Goal: Check status: Check status

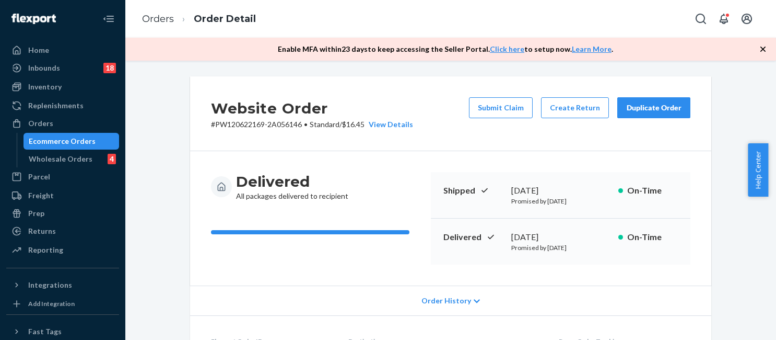
click at [155, 21] on link "Orders" at bounding box center [158, 18] width 32 height 11
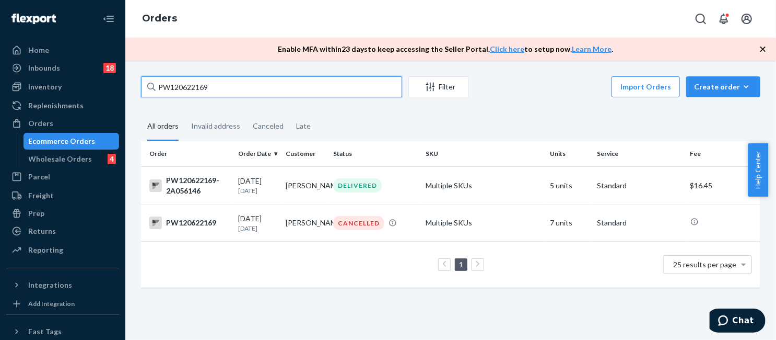
click at [221, 82] on input "PW120622169" at bounding box center [271, 86] width 261 height 21
paste input "8213"
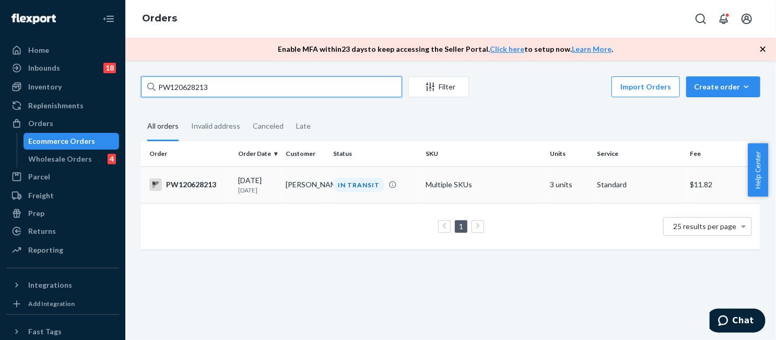
type input "PW120628213"
click at [388, 201] on td "IN TRANSIT" at bounding box center [375, 184] width 93 height 37
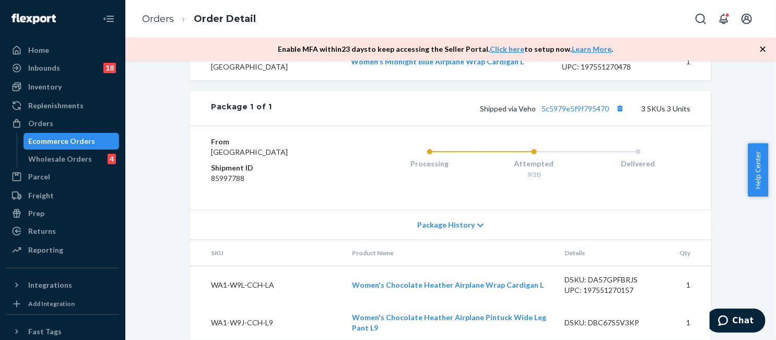
scroll to position [420, 0]
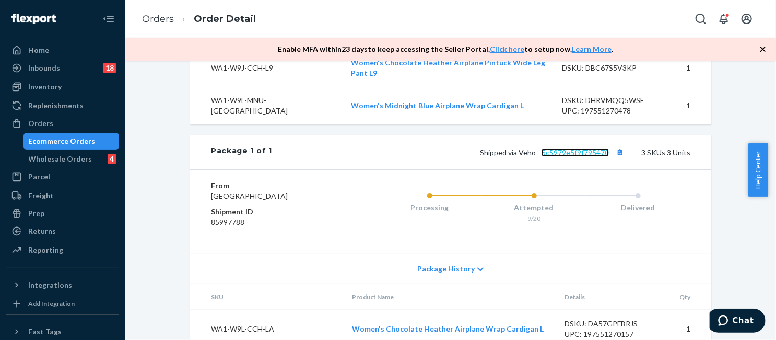
click at [566, 157] on link "5c5979e5f9f795470" at bounding box center [575, 152] width 67 height 9
click at [153, 18] on link "Orders" at bounding box center [158, 18] width 32 height 11
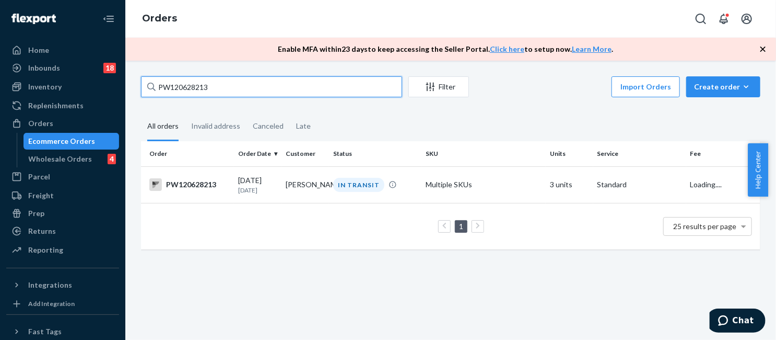
click at [234, 83] on input "PW120628213" at bounding box center [271, 86] width 261 height 21
paste input "5002"
type input "PW120650023"
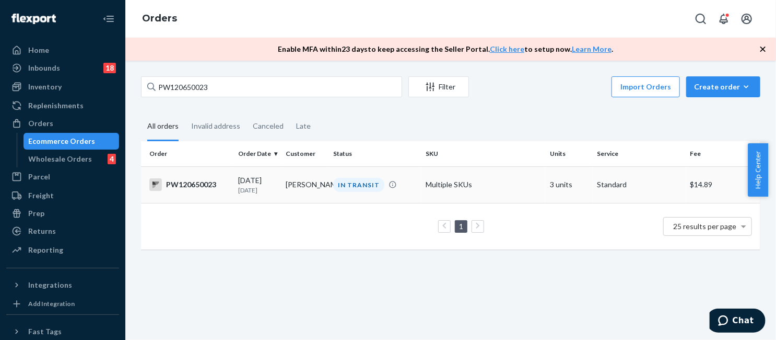
click at [458, 200] on td "Multiple SKUs" at bounding box center [484, 184] width 124 height 37
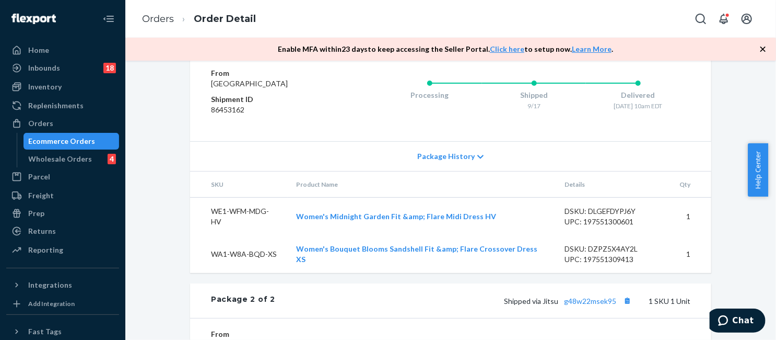
scroll to position [721, 0]
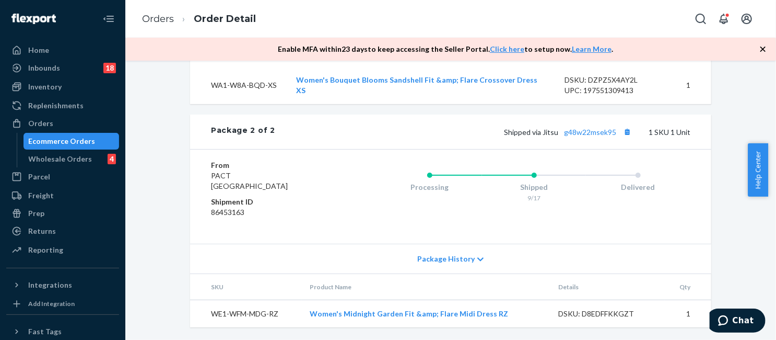
drag, startPoint x: 179, startPoint y: 88, endPoint x: 179, endPoint y: 77, distance: 10.5
drag, startPoint x: 165, startPoint y: 21, endPoint x: 230, endPoint y: 70, distance: 81.3
click at [165, 21] on link "Orders" at bounding box center [158, 18] width 32 height 11
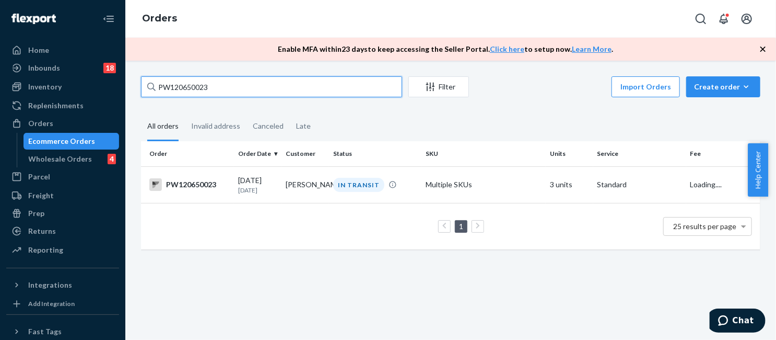
click at [230, 88] on input "PW120650023" at bounding box center [271, 86] width 261 height 21
paste input "23570"
type input "PW120623570"
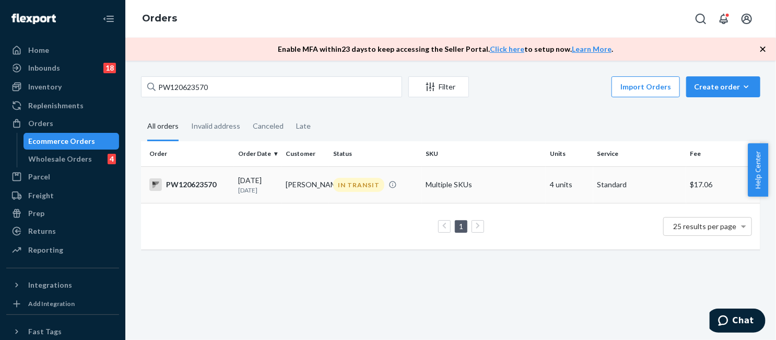
click at [477, 184] on td "Multiple SKUs" at bounding box center [484, 184] width 124 height 37
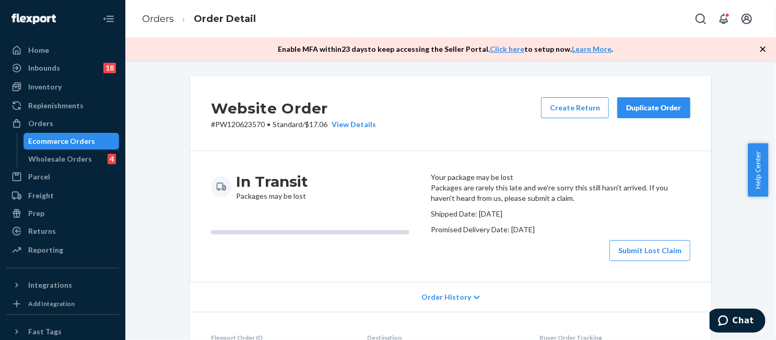
click at [435, 138] on div "Website Order # PW120623570 • Standard / $17.06 View Details Create Return Dupl…" at bounding box center [450, 113] width 521 height 75
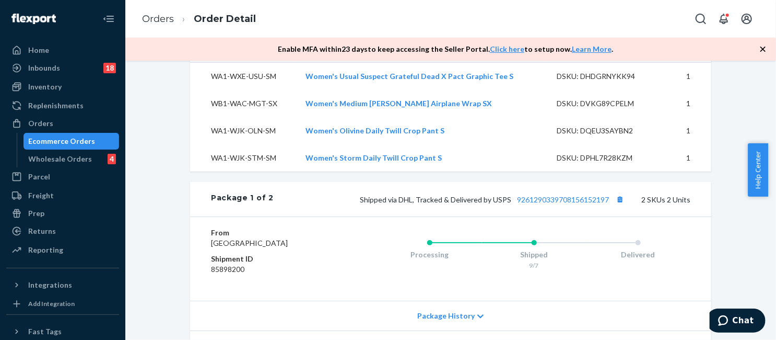
scroll to position [575, 0]
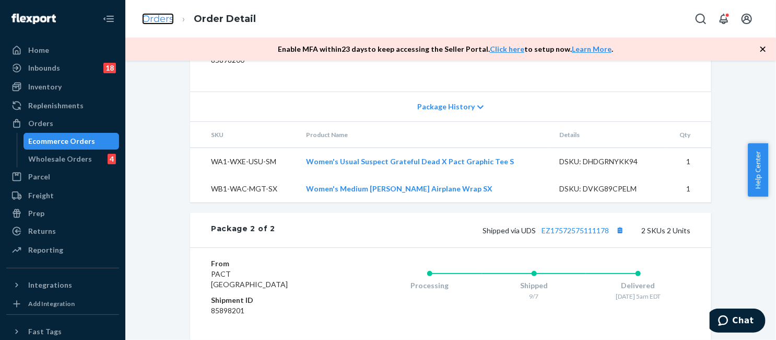
click at [146, 16] on link "Orders" at bounding box center [158, 18] width 32 height 11
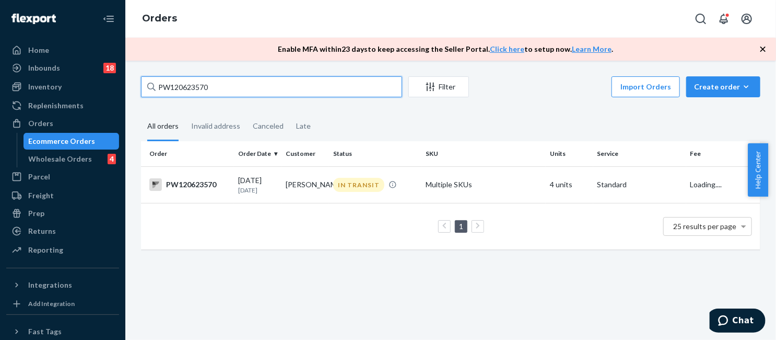
click at [230, 90] on input "PW120623570" at bounding box center [271, 86] width 261 height 21
drag, startPoint x: 231, startPoint y: 88, endPoint x: 210, endPoint y: 88, distance: 21.4
click at [210, 88] on input "PW120623570" at bounding box center [271, 86] width 261 height 21
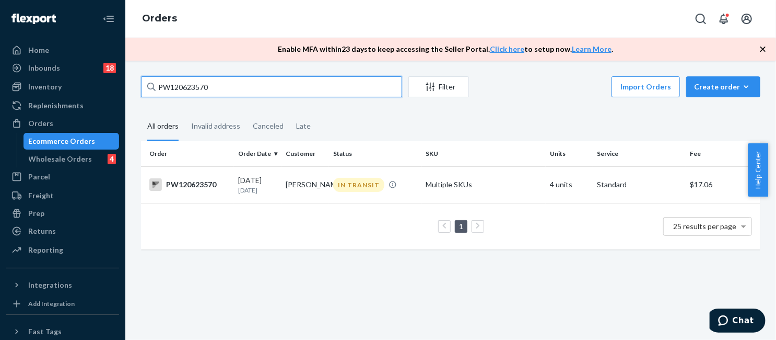
click at [210, 88] on input "PW120623570" at bounding box center [271, 86] width 261 height 21
paste input "33028"
type input "PW120633028"
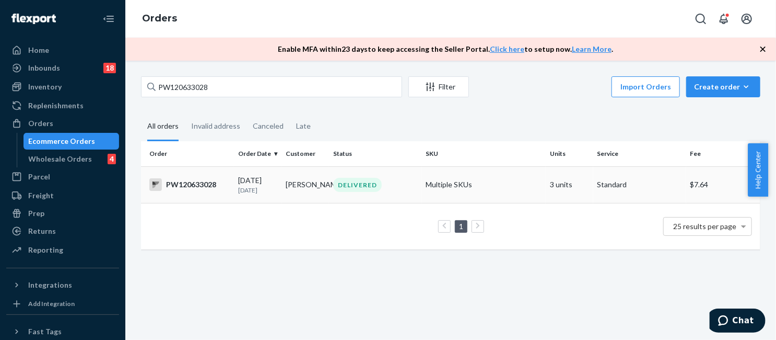
click at [447, 181] on td "Multiple SKUs" at bounding box center [484, 184] width 124 height 37
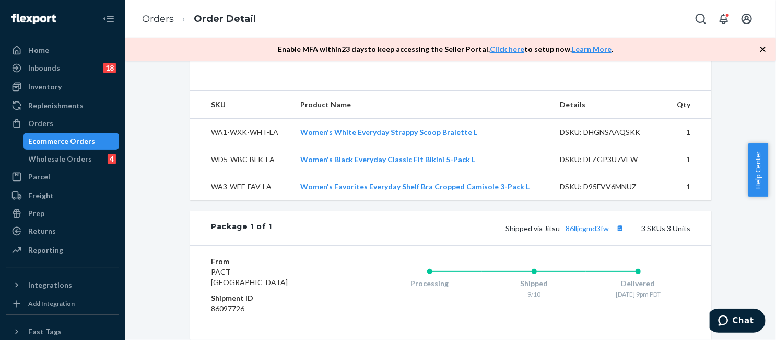
scroll to position [483, 0]
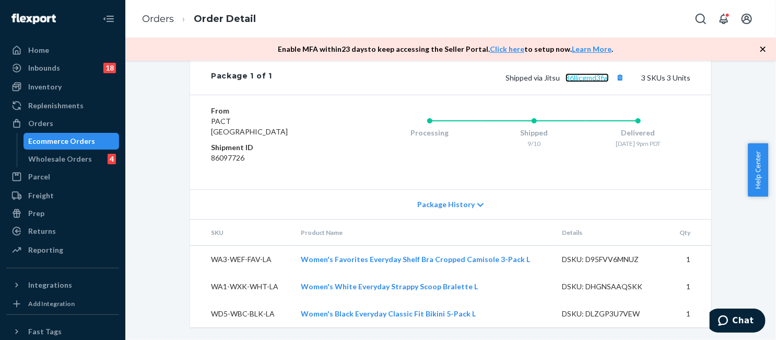
click at [594, 81] on link "86lljcgmd3fw" at bounding box center [587, 77] width 43 height 9
click at [156, 11] on ol "Orders Order Detail" at bounding box center [199, 19] width 131 height 31
click at [155, 19] on link "Orders" at bounding box center [158, 18] width 32 height 11
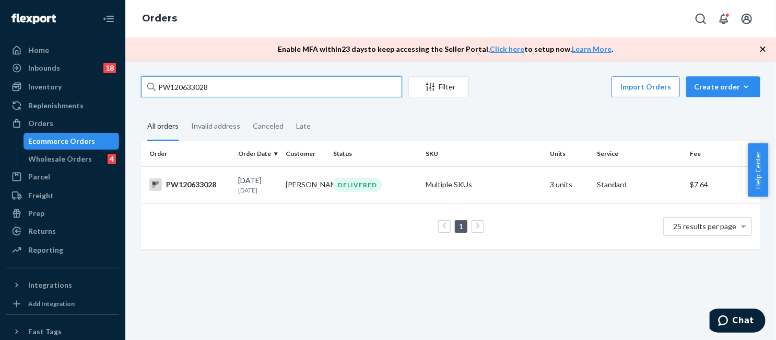
click at [236, 88] on input "PW120633028" at bounding box center [271, 86] width 261 height 21
paste input "53304"
type input "PW120653304"
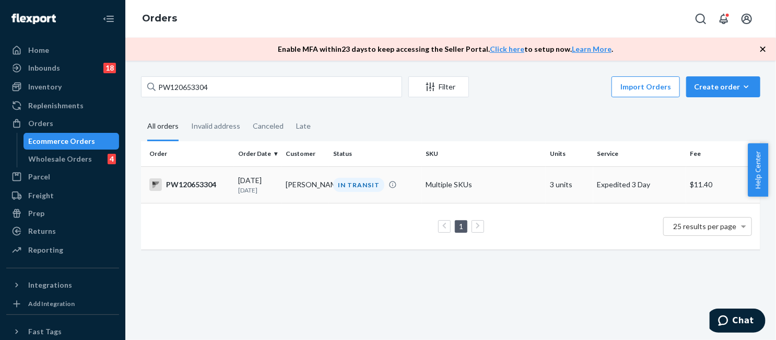
click at [422, 183] on td "Multiple SKUs" at bounding box center [484, 184] width 124 height 37
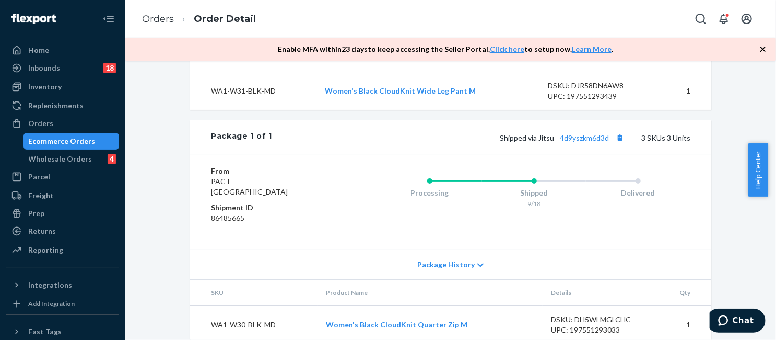
scroll to position [420, 0]
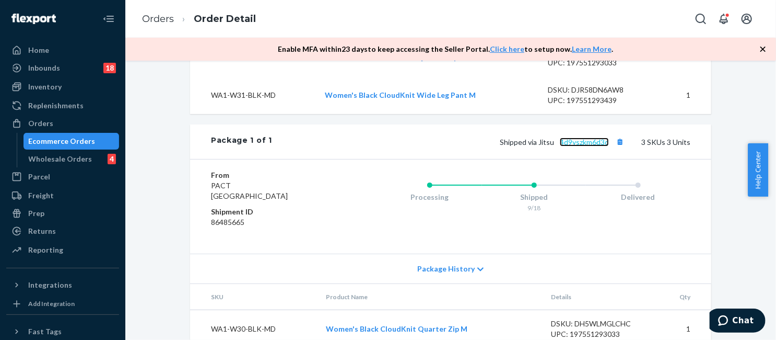
click at [572, 146] on link "4d9yszkm6d3d" at bounding box center [584, 141] width 49 height 9
